Goal: Task Accomplishment & Management: Manage account settings

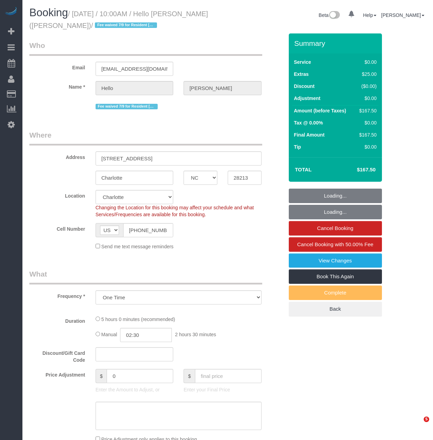
select select "NC"
select select "number:89"
select select "number:90"
select select "number:13"
select select "number:5"
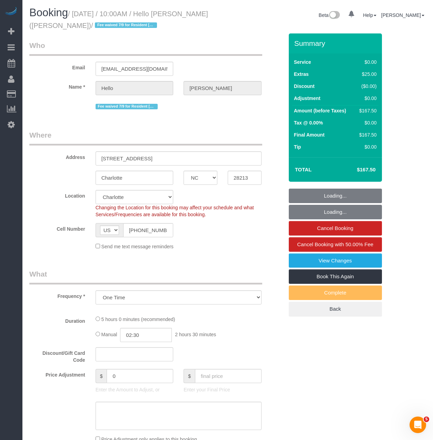
select select "2"
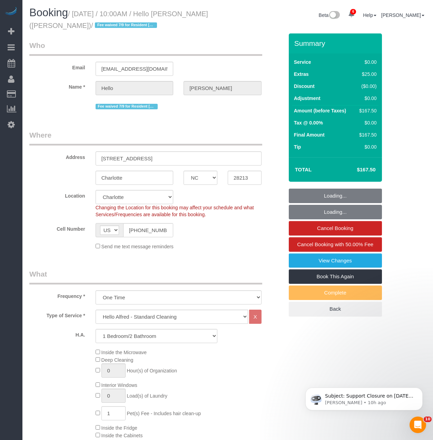
select select "spot1"
select select "2"
select select "object:964"
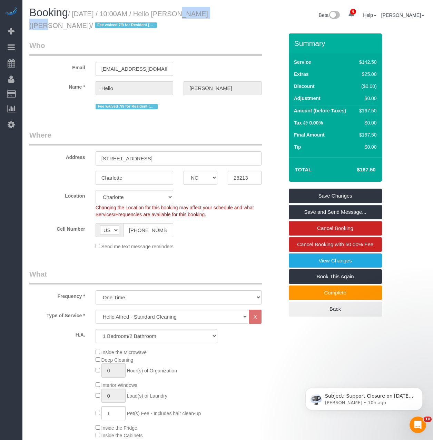
drag, startPoint x: 165, startPoint y: 13, endPoint x: 200, endPoint y: 13, distance: 35.2
click at [200, 13] on small "/ August 29, 2025 / 10:00AM / Hello Alfred (Charlotte) / Fee waived 7/9 for Res…" at bounding box center [118, 19] width 179 height 19
drag, startPoint x: 74, startPoint y: 12, endPoint x: 159, endPoint y: 13, distance: 84.9
click at [159, 13] on small "/ August 29, 2025 / 10:00AM / Hello Alfred (Charlotte) / Fee waived 7/9 for Res…" at bounding box center [118, 19] width 179 height 19
copy small "August 29, 2025 / 10:00AM"
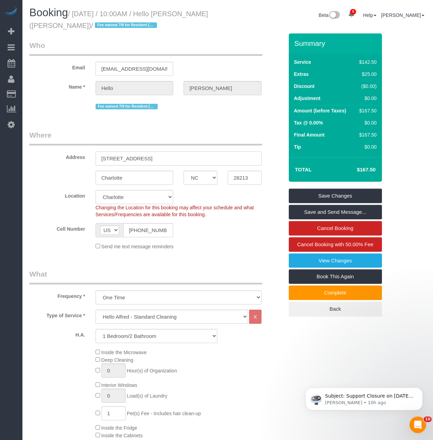
drag, startPoint x: 183, startPoint y: 156, endPoint x: -36, endPoint y: 161, distance: 218.9
click at [0, 161] on html "6 Beta Your Notifications You have 0 alerts × You have 3 to charge for 08/28/20…" at bounding box center [216, 220] width 433 height 440
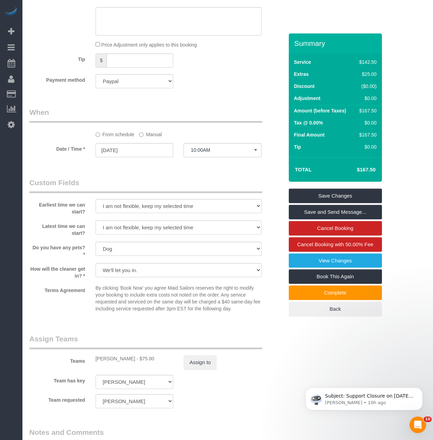
scroll to position [656, 0]
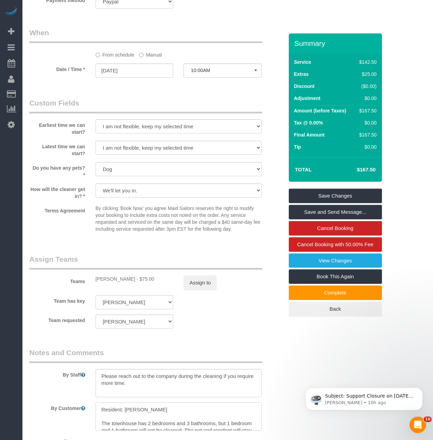
drag, startPoint x: 171, startPoint y: 410, endPoint x: 126, endPoint y: 407, distance: 45.0
click at [126, 407] on textarea at bounding box center [179, 417] width 166 height 28
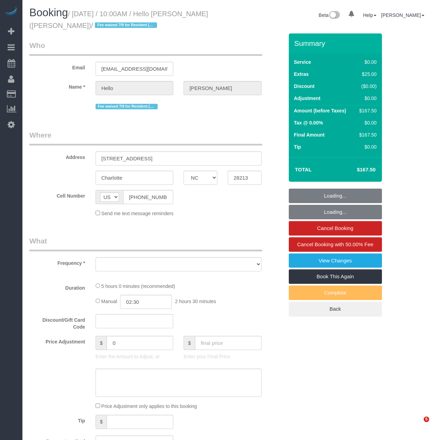
select select "NC"
select select "number:89"
select select "number:90"
select select "number:13"
select select "number:5"
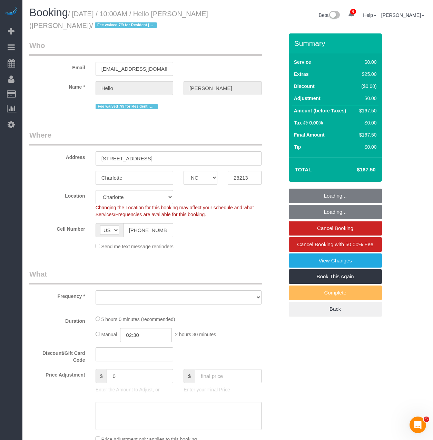
select select "object:809"
select select "spot1"
select select "object:841"
select select "2"
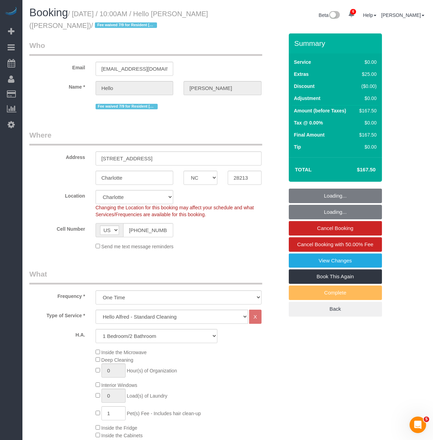
select select "2"
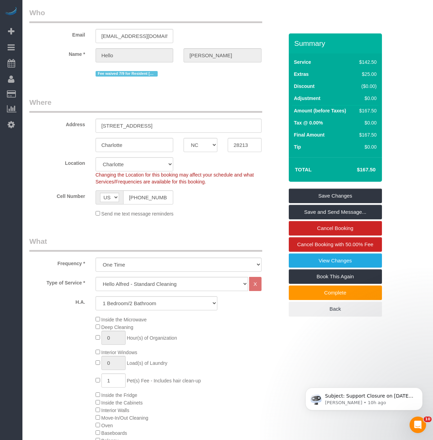
scroll to position [35, 0]
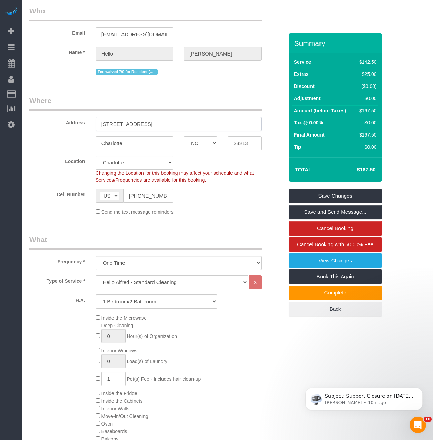
drag, startPoint x: 166, startPoint y: 124, endPoint x: 59, endPoint y: 123, distance: 107.4
click at [59, 123] on div "Address 5064 Mountain Pass Drive" at bounding box center [156, 114] width 265 height 36
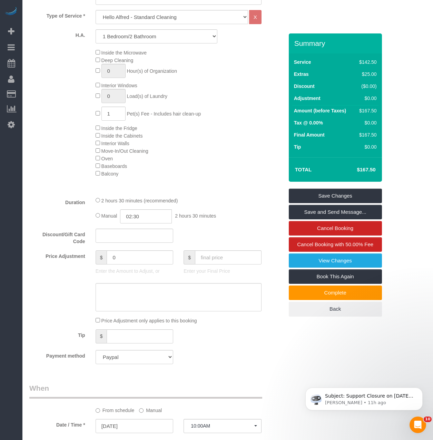
scroll to position [380, 0]
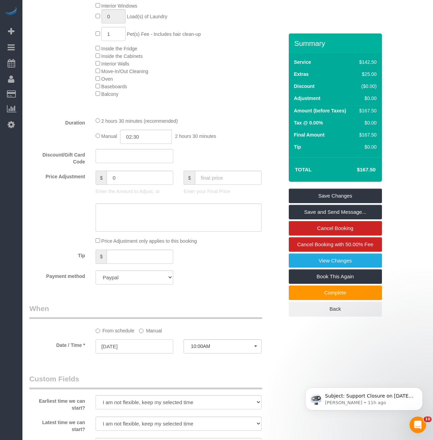
click at [138, 348] on input "[DATE]" at bounding box center [135, 347] width 78 height 14
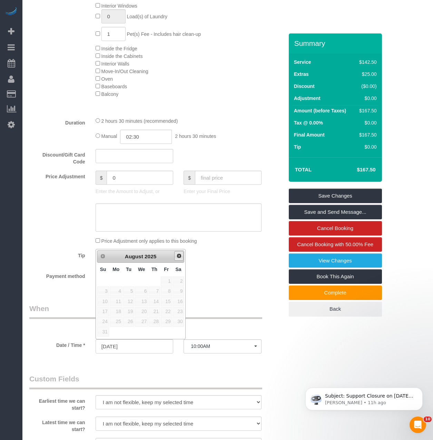
click at [177, 257] on span "Next" at bounding box center [179, 256] width 6 height 6
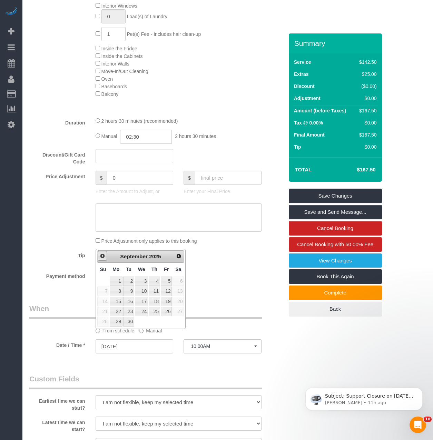
click at [98, 256] on link "Prev" at bounding box center [103, 256] width 10 height 10
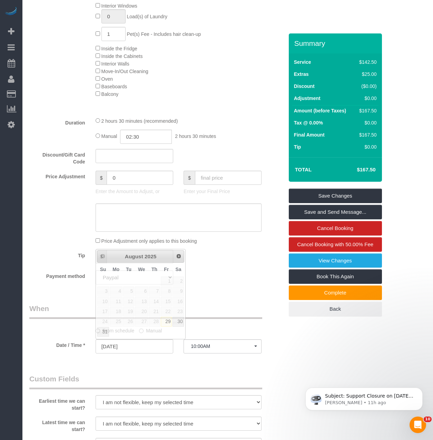
click at [220, 298] on div "Who Email [EMAIL_ADDRESS][DOMAIN_NAME] Name * Hello [PERSON_NAME] Fee waived 7/…" at bounding box center [156, 246] width 265 height 1184
click at [137, 327] on div "From schedule Manual" at bounding box center [178, 329] width 176 height 9
click at [138, 331] on div "From schedule Manual" at bounding box center [178, 329] width 176 height 9
click at [140, 334] on label "Manual" at bounding box center [150, 329] width 23 height 9
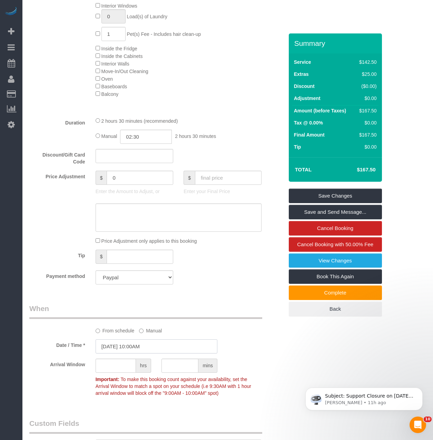
click at [140, 342] on input "08/29/2025 10:00AM" at bounding box center [157, 347] width 122 height 14
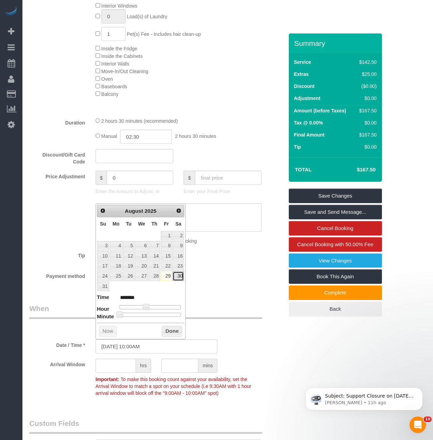
click at [177, 276] on link "30" at bounding box center [178, 276] width 11 height 9
type input "08/30/2025 10:00AM"
click at [204, 284] on div "Payment method Add Credit Card Cash Check Paypal" at bounding box center [156, 278] width 265 height 14
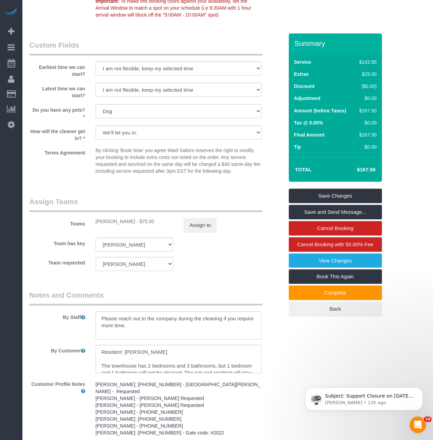
scroll to position [759, 0]
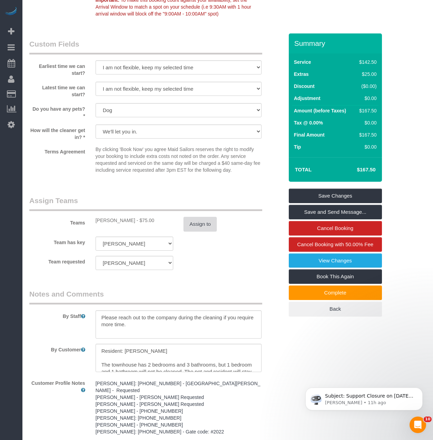
click at [191, 219] on button "Assign to" at bounding box center [200, 224] width 33 height 14
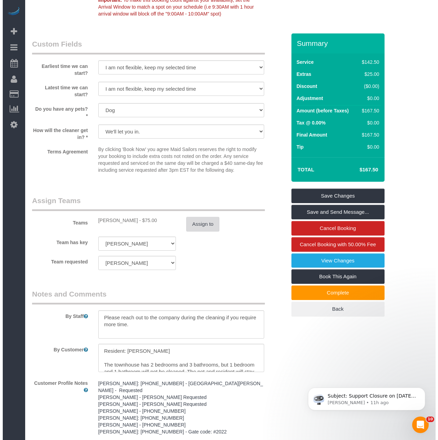
scroll to position [757, 0]
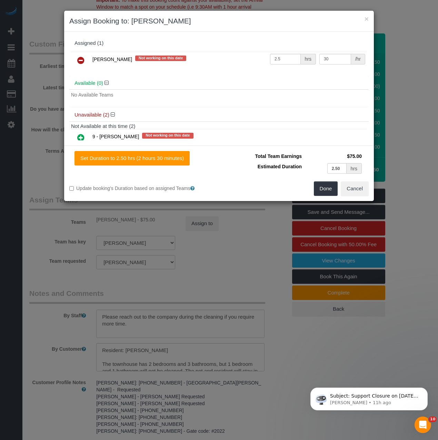
click at [83, 59] on icon at bounding box center [80, 60] width 7 height 8
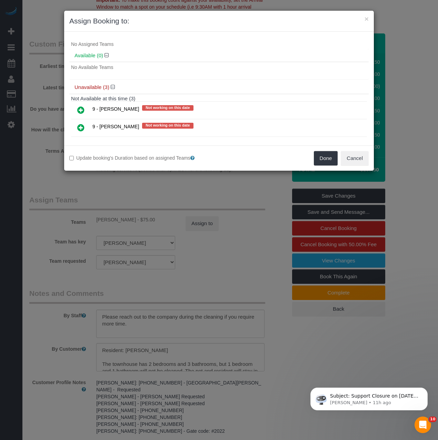
scroll to position [39, 0]
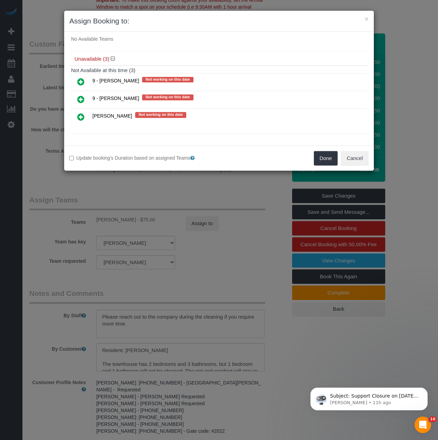
click at [81, 101] on icon at bounding box center [80, 99] width 7 height 8
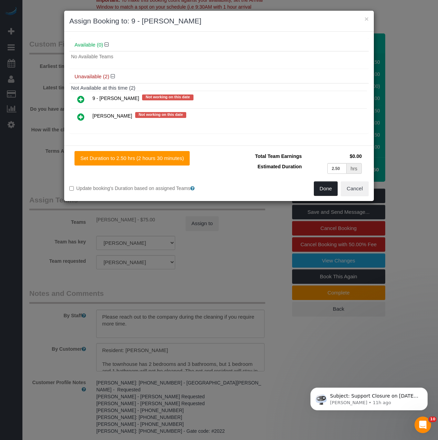
click at [322, 189] on button "Done" at bounding box center [326, 189] width 24 height 14
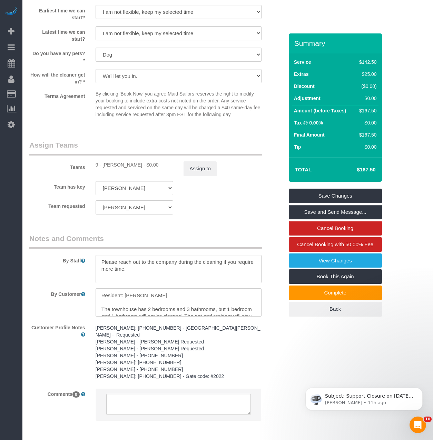
scroll to position [828, 0]
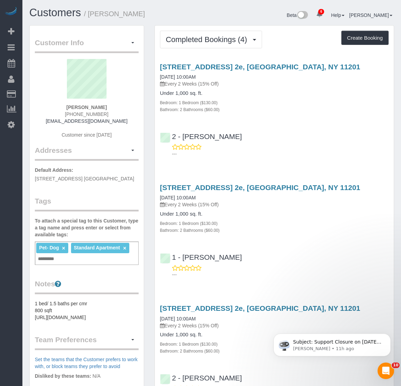
click at [223, 28] on div "Completed Bookings (4) Completed Bookings (4) Upcoming Bookings (7) Cancelled B…" at bounding box center [274, 286] width 239 height 520
click at [219, 38] on span "Completed Bookings (4)" at bounding box center [208, 39] width 85 height 9
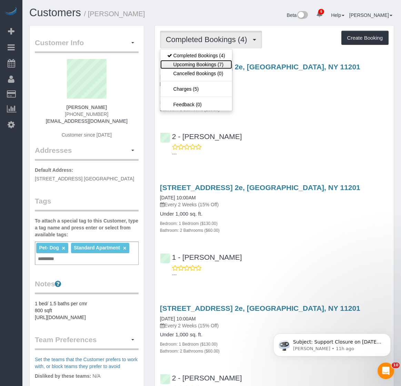
click at [215, 65] on link "Upcoming Bookings (7)" at bounding box center [197, 64] width 72 height 9
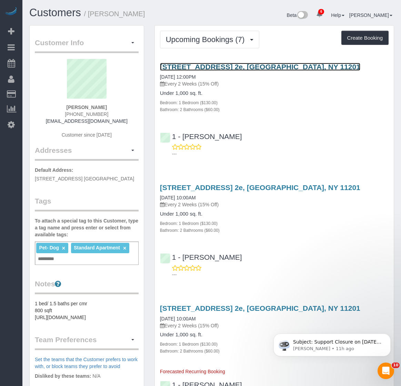
click at [225, 69] on link "60 Court Street, Apt. 2e, Brooklyn, NY 11201" at bounding box center [260, 67] width 201 height 8
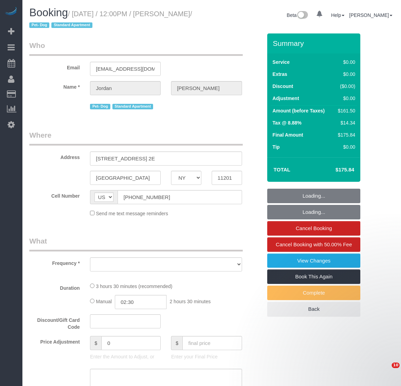
select select "NY"
select select "object:829"
select select "number:58"
select select "number:72"
select select "number:13"
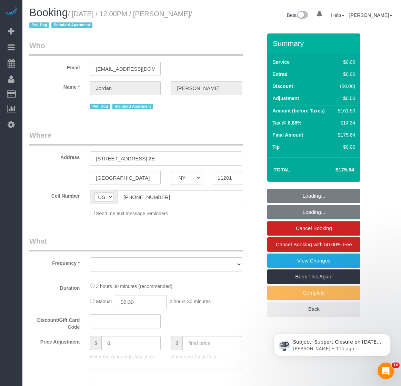
select select "number:5"
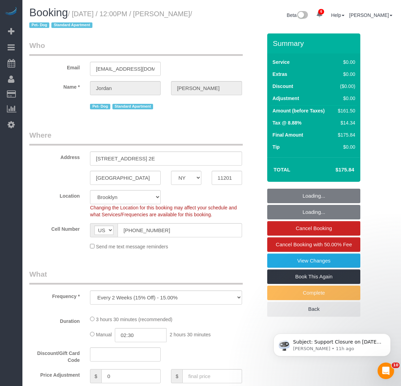
select select "object:833"
select select "string:stripe-pm_1Rcsvw4VGloSiKo7YAz02xg6"
select select "spot1"
select select "1"
select select "2"
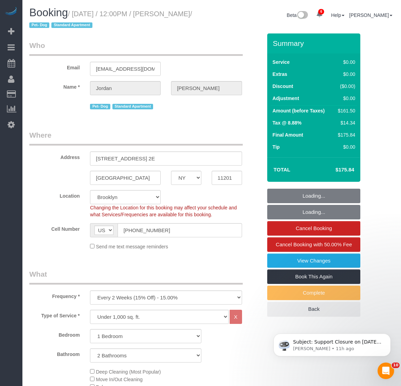
select select "1"
select select "2"
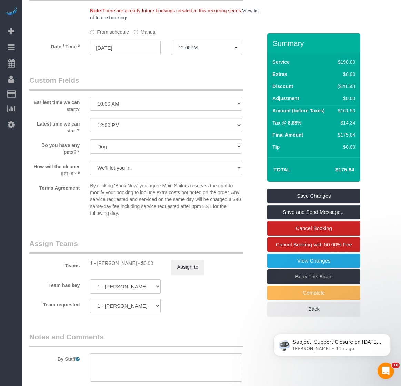
scroll to position [725, 0]
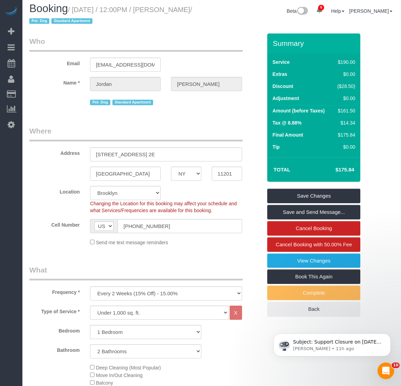
scroll to position [0, 0]
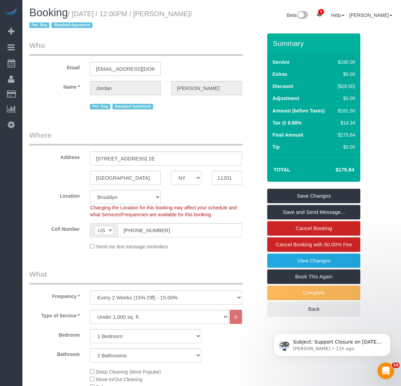
drag, startPoint x: 149, startPoint y: 115, endPoint x: 149, endPoint y: 118, distance: 3.5
click at [149, 116] on fieldset "Who Email jordansobon2@gmail.com Name * Jordan Sobon Pet- Dog Standard Apartment" at bounding box center [145, 78] width 233 height 76
click at [225, 68] on div "Email jordansobon2@gmail.com" at bounding box center [145, 58] width 243 height 36
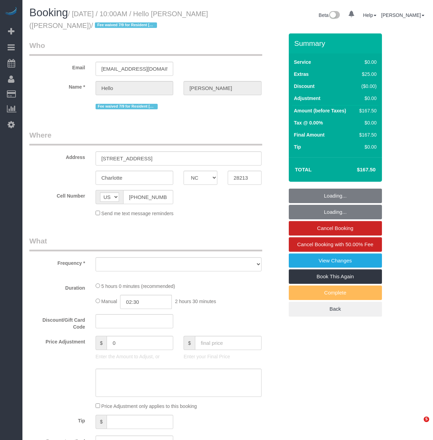
select select "NC"
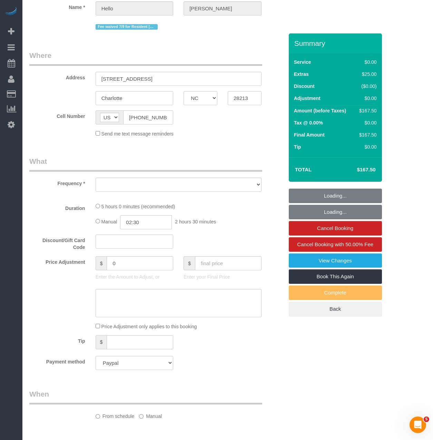
select select "2"
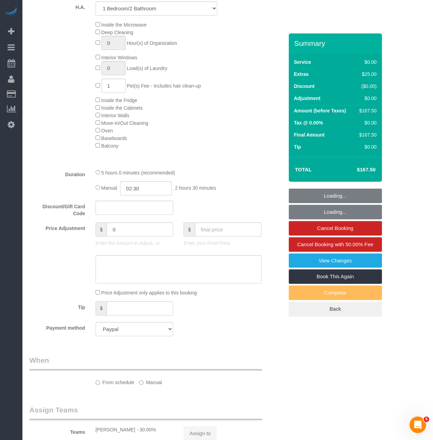
select select "object:755"
select select "spot1"
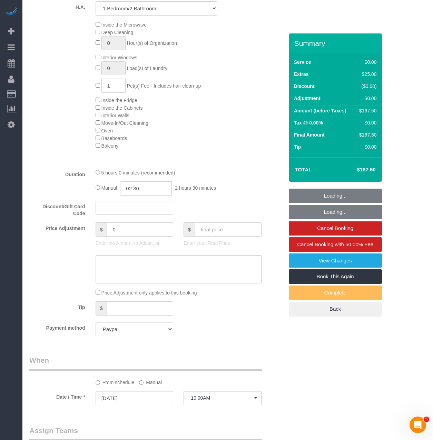
scroll to position [413, 0]
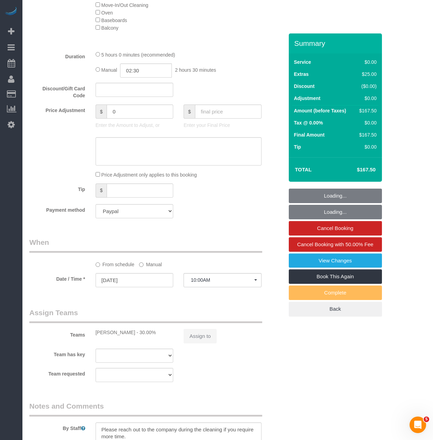
select select "number:89"
select select "number:90"
select select "number:13"
select select "number:5"
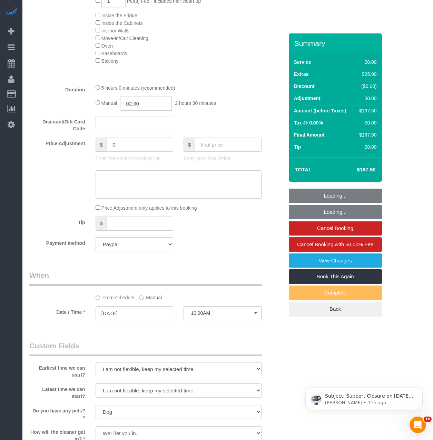
scroll to position [0, 0]
select select
select select "object:934"
select select "spot22"
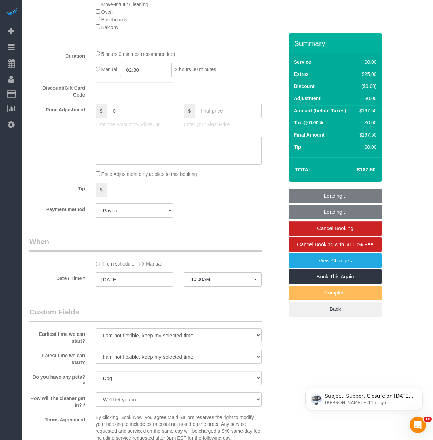
select select "2"
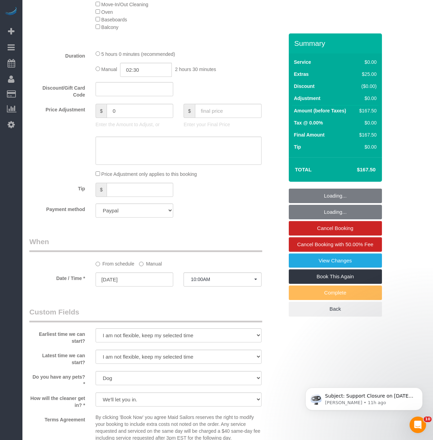
scroll to position [620, 0]
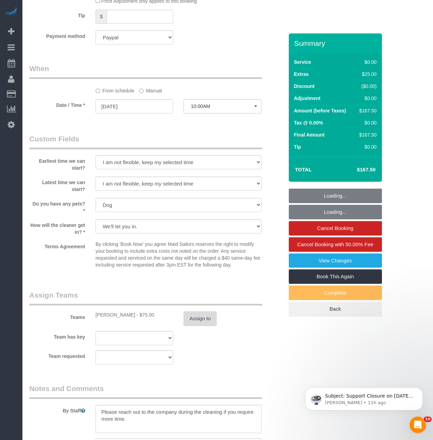
click at [208, 320] on button "Assign to" at bounding box center [200, 319] width 33 height 14
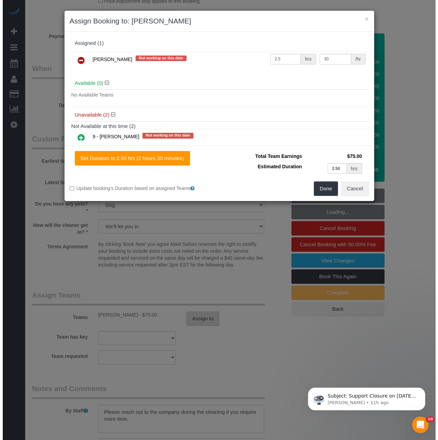
scroll to position [618, 0]
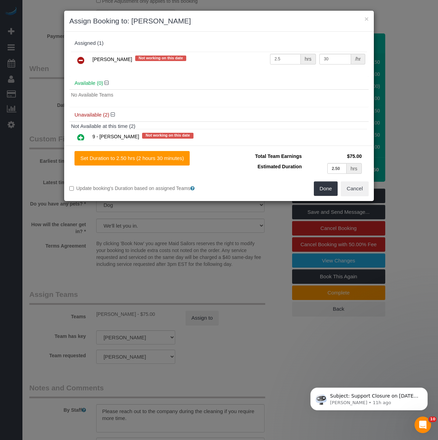
click at [77, 58] on link at bounding box center [81, 61] width 16 height 14
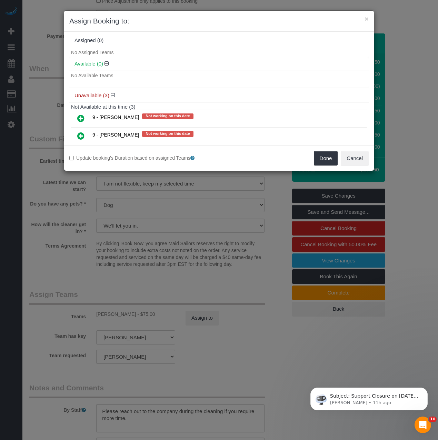
scroll to position [0, 0]
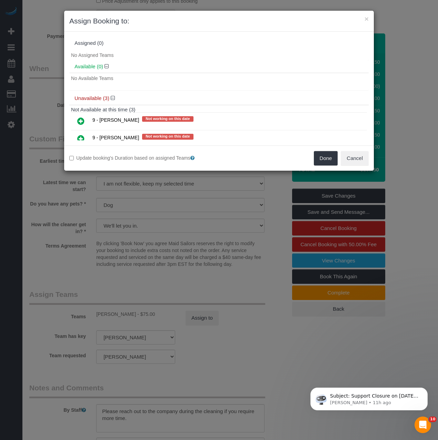
click at [85, 139] on link at bounding box center [81, 139] width 16 height 14
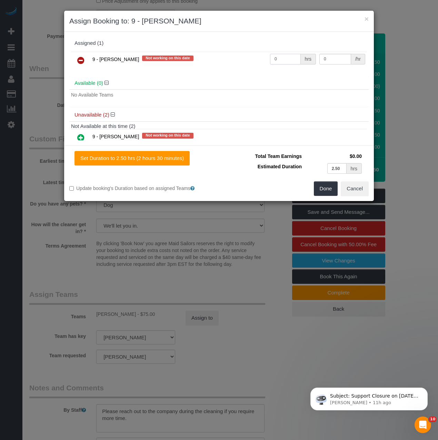
drag, startPoint x: 284, startPoint y: 62, endPoint x: 222, endPoint y: 53, distance: 62.1
click at [222, 53] on tr "9 - Marlene Anderson Not working on this date 0 hrs 0 /hr" at bounding box center [219, 61] width 296 height 18
type input "1"
drag, startPoint x: 328, startPoint y: 61, endPoint x: 264, endPoint y: 50, distance: 64.9
click at [264, 50] on div "9 - Marlene Anderson Not working on this date 1 hrs 0 /hr" at bounding box center [219, 63] width 300 height 27
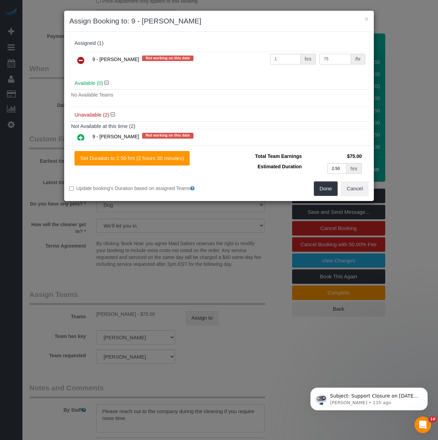
type input "75"
click at [224, 67] on td "9 - Marlene Anderson Not working on this date" at bounding box center [180, 61] width 178 height 18
click at [334, 189] on button "Done" at bounding box center [326, 189] width 24 height 14
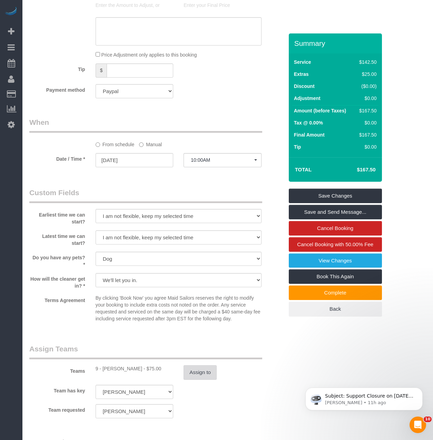
scroll to position [551, 0]
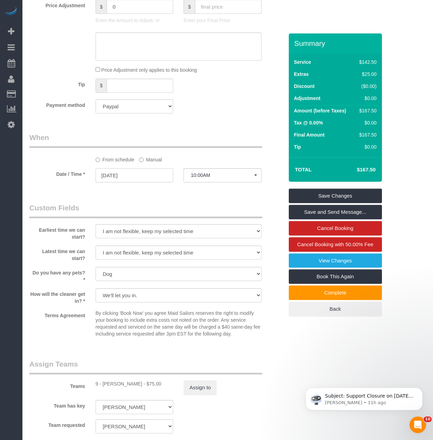
click at [154, 175] on input "08/29/2025" at bounding box center [135, 175] width 78 height 14
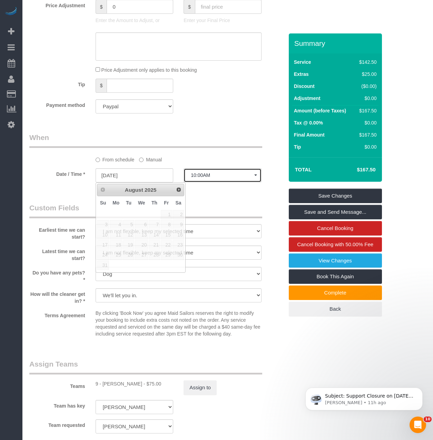
click at [209, 181] on button "10:00AM" at bounding box center [223, 175] width 78 height 14
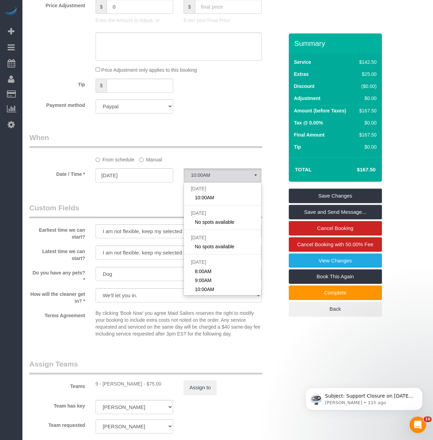
click at [164, 191] on div "Who Email helloalfred-charlotte@maidsailors.com Name * Hello Alfred Fee waived …" at bounding box center [156, 75] width 265 height 1184
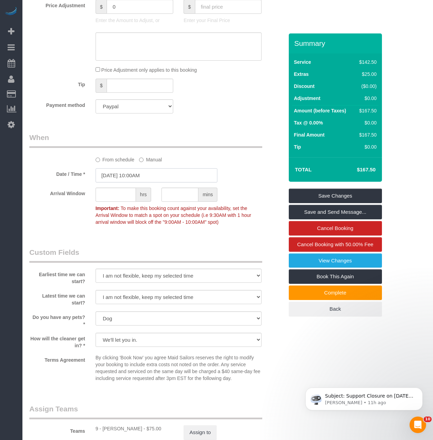
click at [144, 170] on input "08/29/2025 10:00AM" at bounding box center [157, 175] width 122 height 14
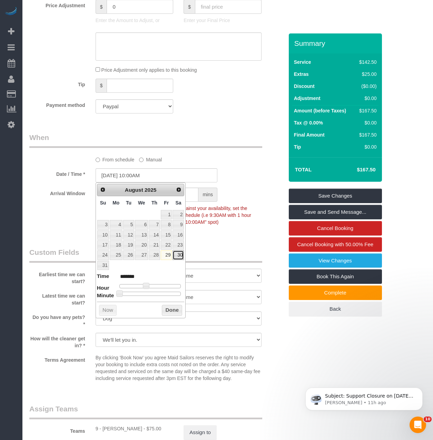
click at [179, 258] on link "30" at bounding box center [178, 255] width 11 height 9
type input "08/30/2025 10:00AM"
click at [209, 228] on div "Arrival Window hrs mins Important: To make this booking count against your avai…" at bounding box center [156, 208] width 265 height 41
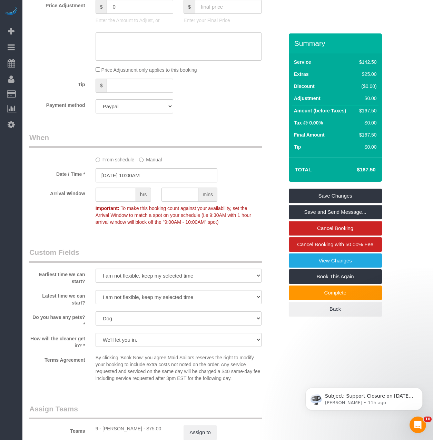
click at [203, 245] on div "Who Email helloalfred-charlotte@maidsailors.com Name * Hello Alfred Fee waived …" at bounding box center [156, 97] width 265 height 1229
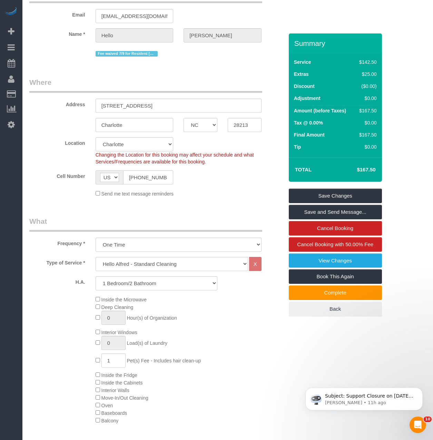
scroll to position [45, 0]
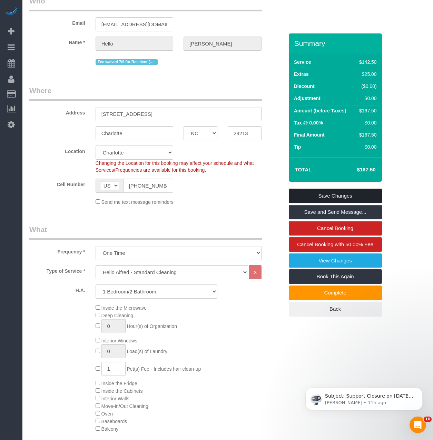
click at [316, 198] on link "Save Changes" at bounding box center [335, 196] width 93 height 14
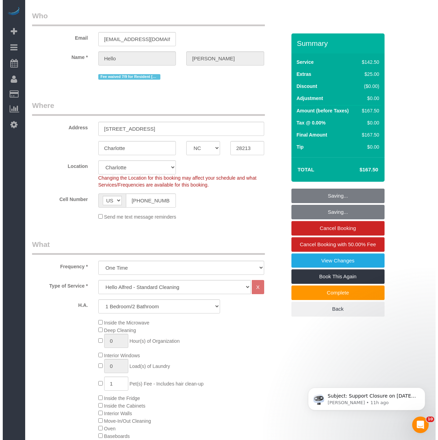
scroll to position [0, 0]
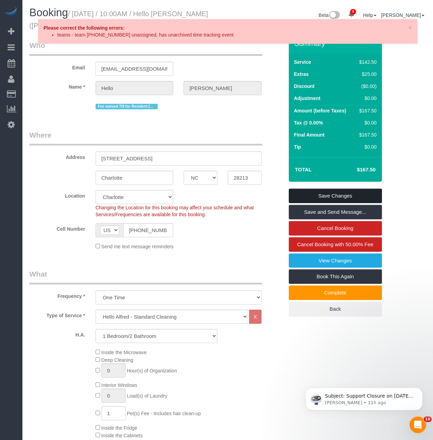
click at [346, 194] on link "Save Changes" at bounding box center [335, 196] width 93 height 14
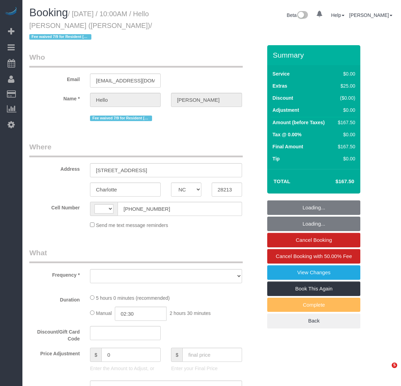
select select "NC"
select select "string:[GEOGRAPHIC_DATA]"
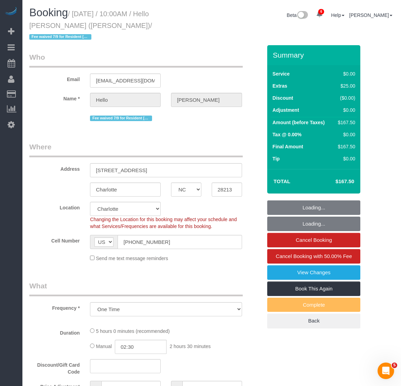
select select "object:668"
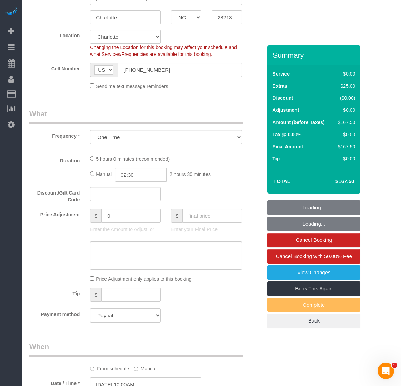
select select "number:89"
select select "number:90"
select select "number:13"
select select "number:5"
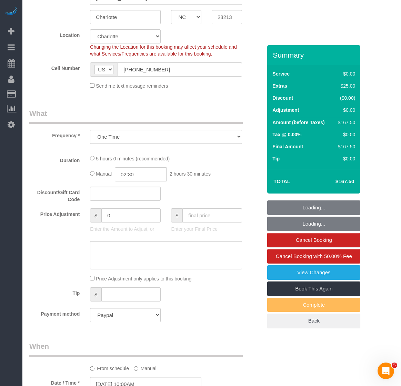
select select "2"
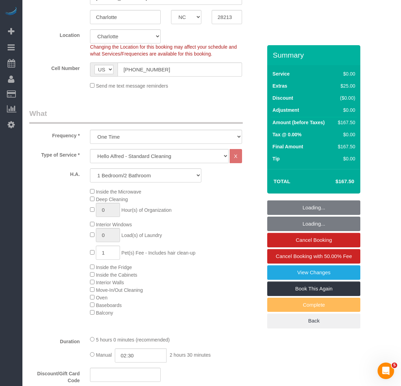
select select "2"
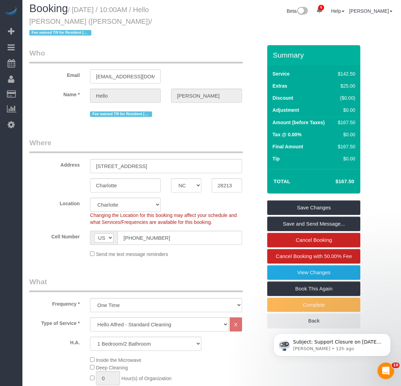
scroll to position [0, 0]
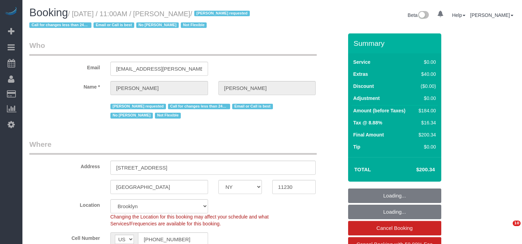
select select "NY"
select select "2"
select select "number:89"
select select "number:90"
select select "number:15"
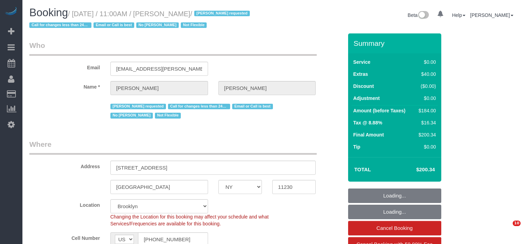
select select "number:5"
select select "object:1359"
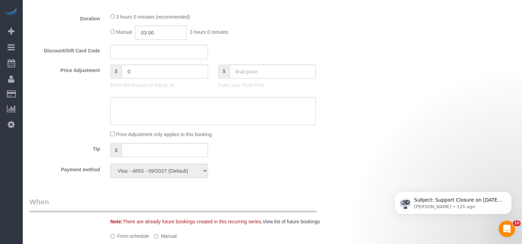
scroll to position [725, 0]
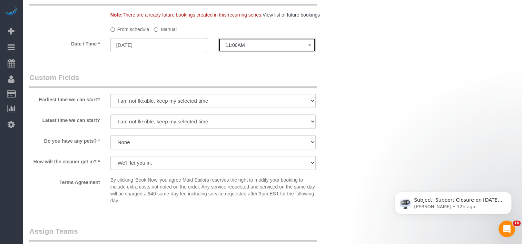
click at [225, 45] on button "11:00AM" at bounding box center [268, 45] width 98 height 14
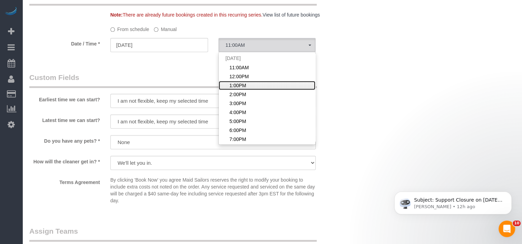
click at [235, 88] on span "1:00PM" at bounding box center [238, 85] width 17 height 7
select select "spot3"
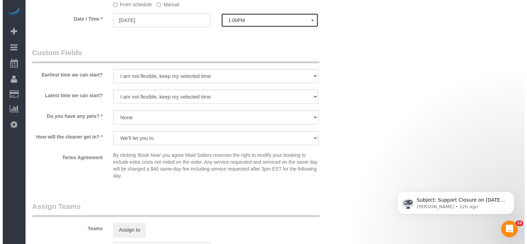
scroll to position [863, 0]
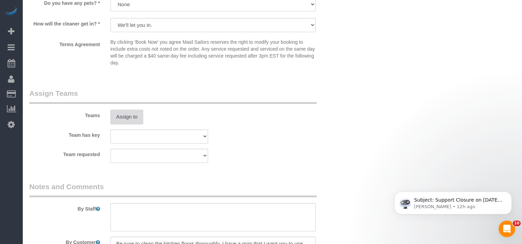
click at [143, 124] on div "Assign to" at bounding box center [159, 117] width 108 height 14
click at [133, 118] on button "Assign to" at bounding box center [126, 117] width 33 height 14
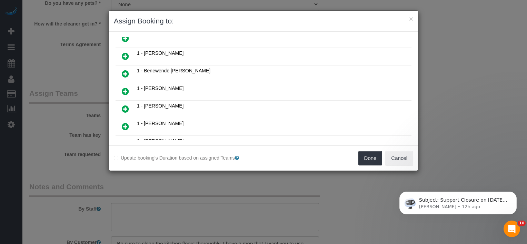
scroll to position [104, 0]
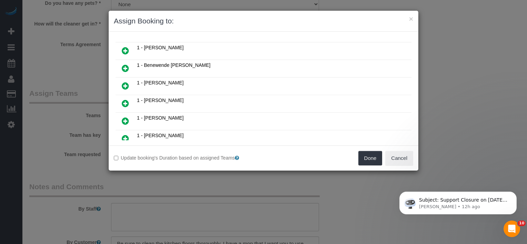
click at [124, 82] on icon at bounding box center [125, 86] width 7 height 8
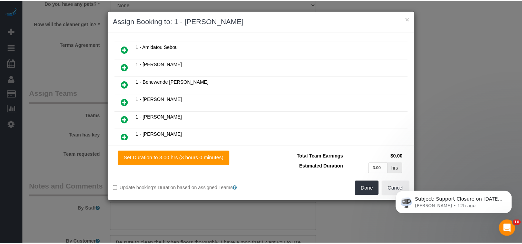
scroll to position [119, 0]
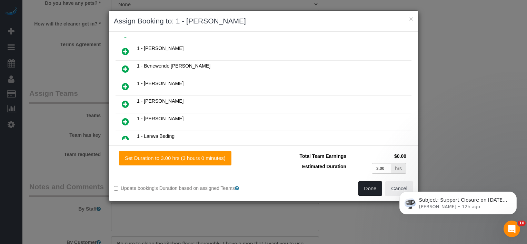
click at [363, 184] on button "Done" at bounding box center [371, 189] width 24 height 14
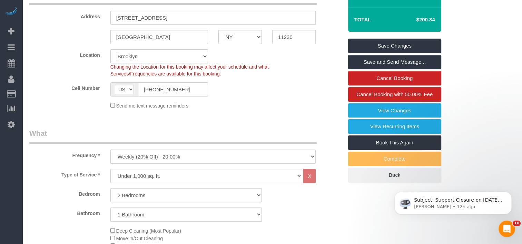
scroll to position [94, 0]
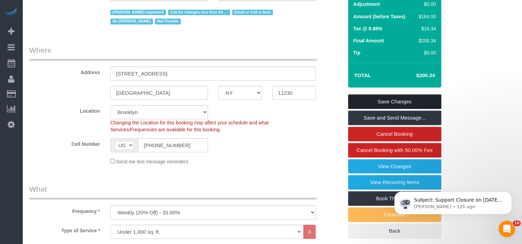
click at [368, 98] on link "Save Changes" at bounding box center [394, 102] width 93 height 14
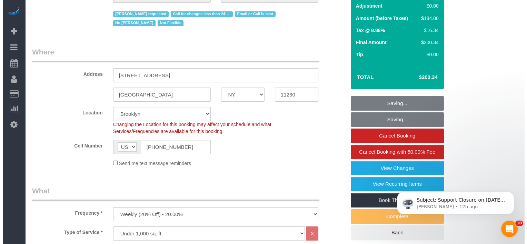
scroll to position [0, 0]
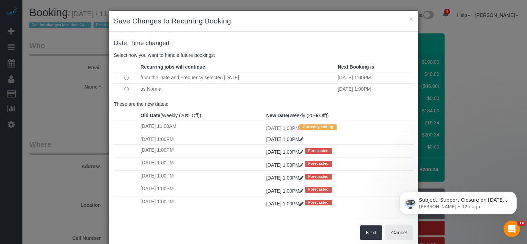
click at [127, 91] on td at bounding box center [126, 89] width 25 height 11
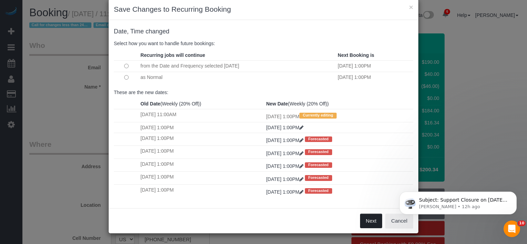
click at [367, 223] on button "Next" at bounding box center [371, 221] width 22 height 14
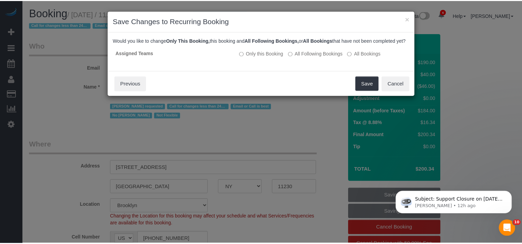
scroll to position [0, 0]
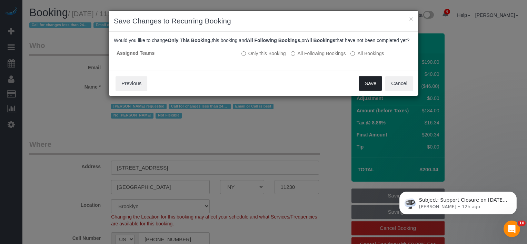
click at [361, 91] on button "Save" at bounding box center [370, 83] width 23 height 14
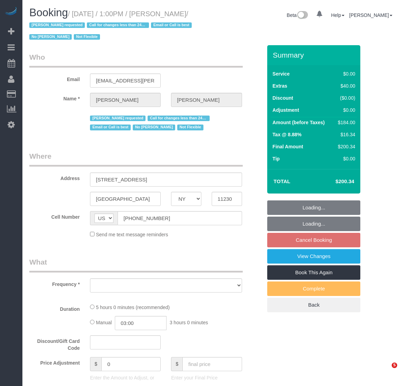
select select "NY"
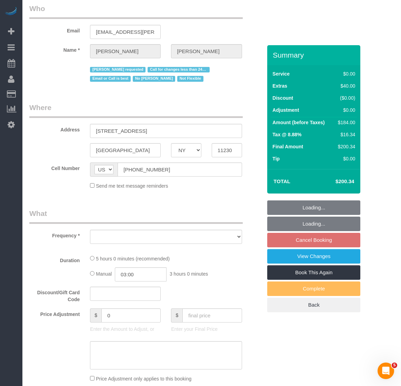
select select "number:89"
select select "number:90"
select select "number:15"
select select "number:5"
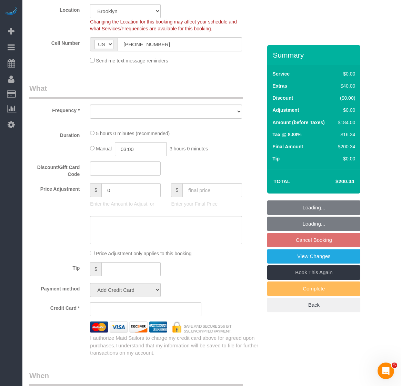
select select "string:stripe-pm_1QmKY94VGloSiKo7nTMEHlKd"
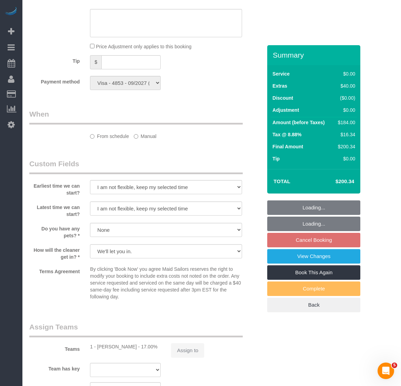
select select "object:842"
select select "spot2"
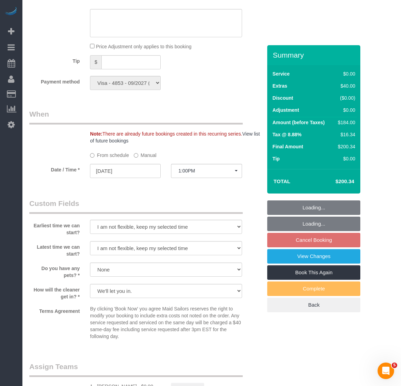
scroll to position [620, 0]
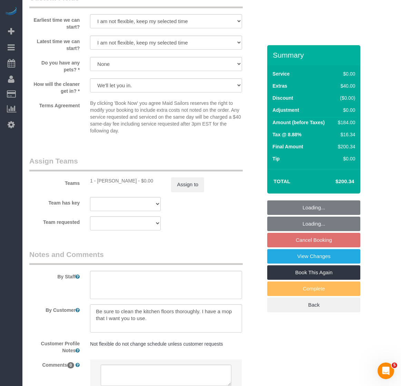
select select "object:1327"
select select "2"
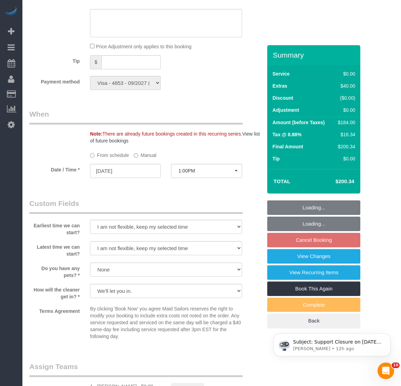
scroll to position [0, 0]
select select "2"
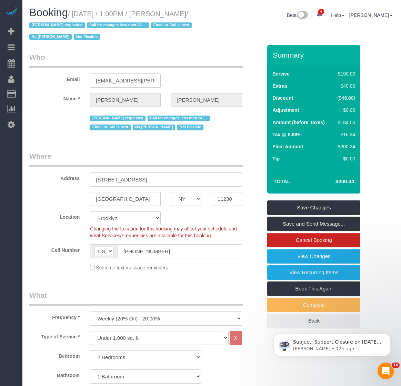
click at [211, 28] on div "Booking / [DATE] / 1:00PM / [PERSON_NAME] / [PERSON_NAME] requested Call for ch…" at bounding box center [118, 26] width 188 height 38
click at [203, 59] on legend "Who" at bounding box center [136, 60] width 214 height 16
click at [58, 66] on legend "Who" at bounding box center [136, 60] width 214 height 16
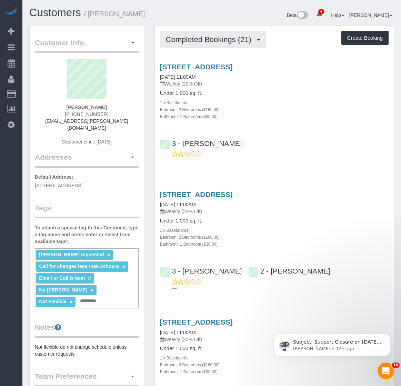
click at [198, 37] on span "Completed Bookings (21)" at bounding box center [210, 39] width 89 height 9
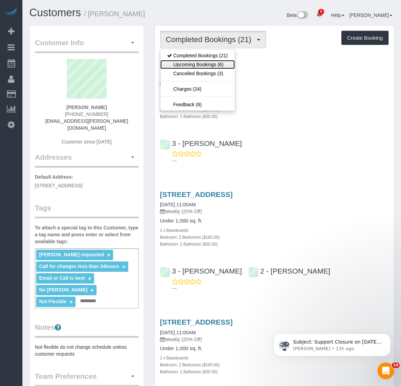
click at [190, 68] on link "Upcoming Bookings (6)" at bounding box center [198, 64] width 75 height 9
